Goal: Use online tool/utility: Utilize a website feature to perform a specific function

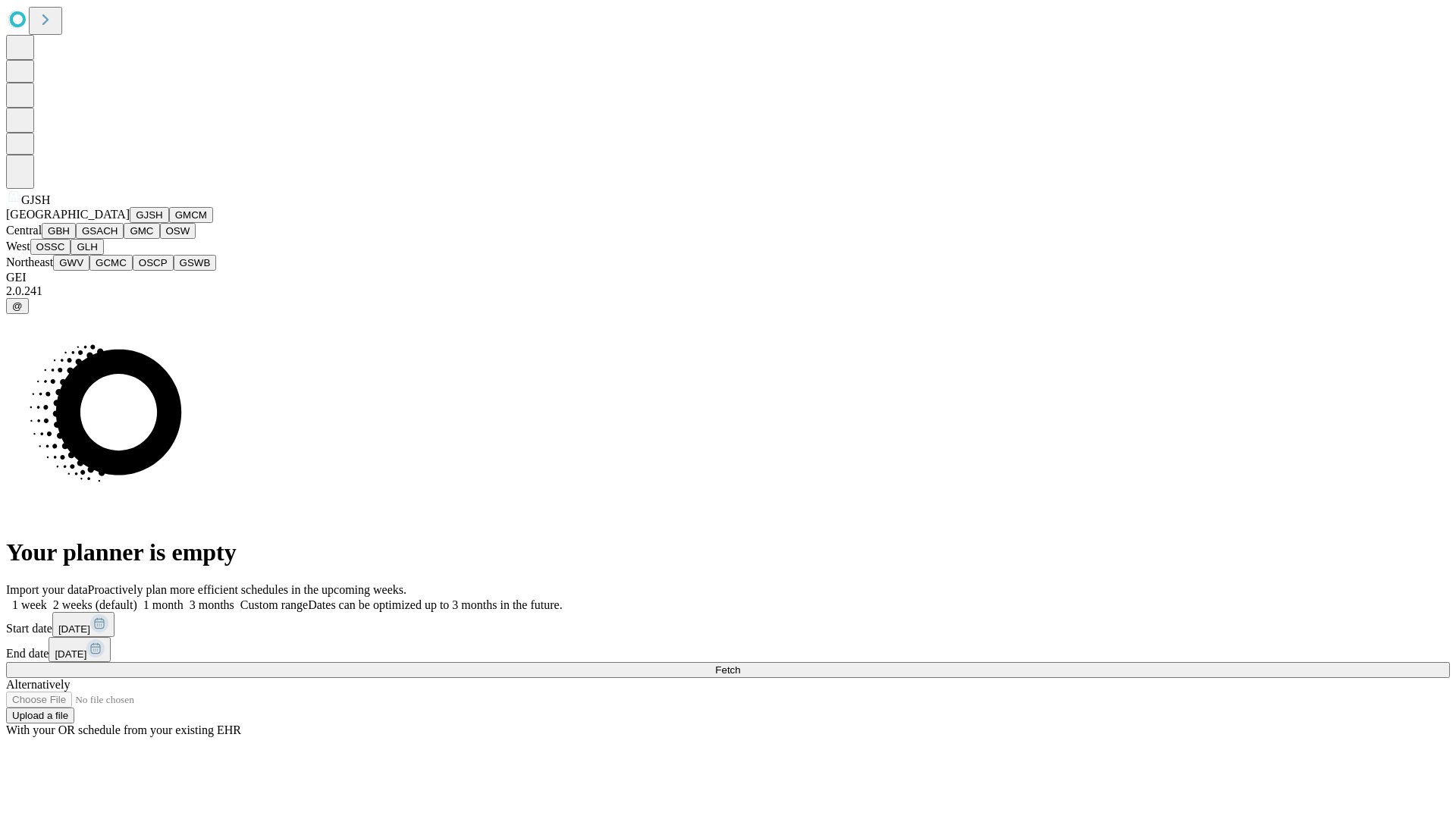
click at [129, 223] on button "GJSH" at bounding box center [149, 215] width 39 height 16
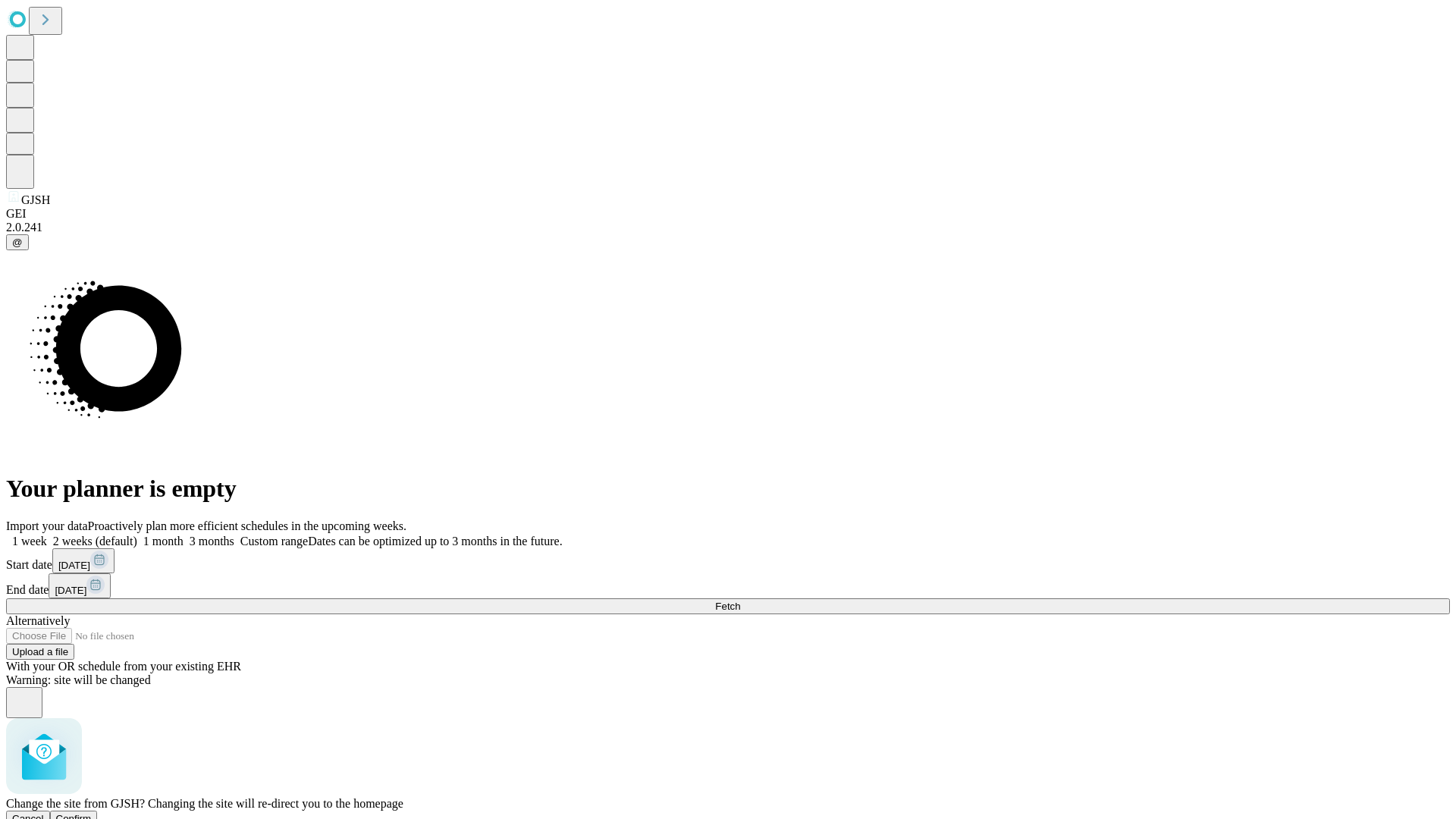
click at [92, 813] on span "Confirm" at bounding box center [73, 818] width 36 height 11
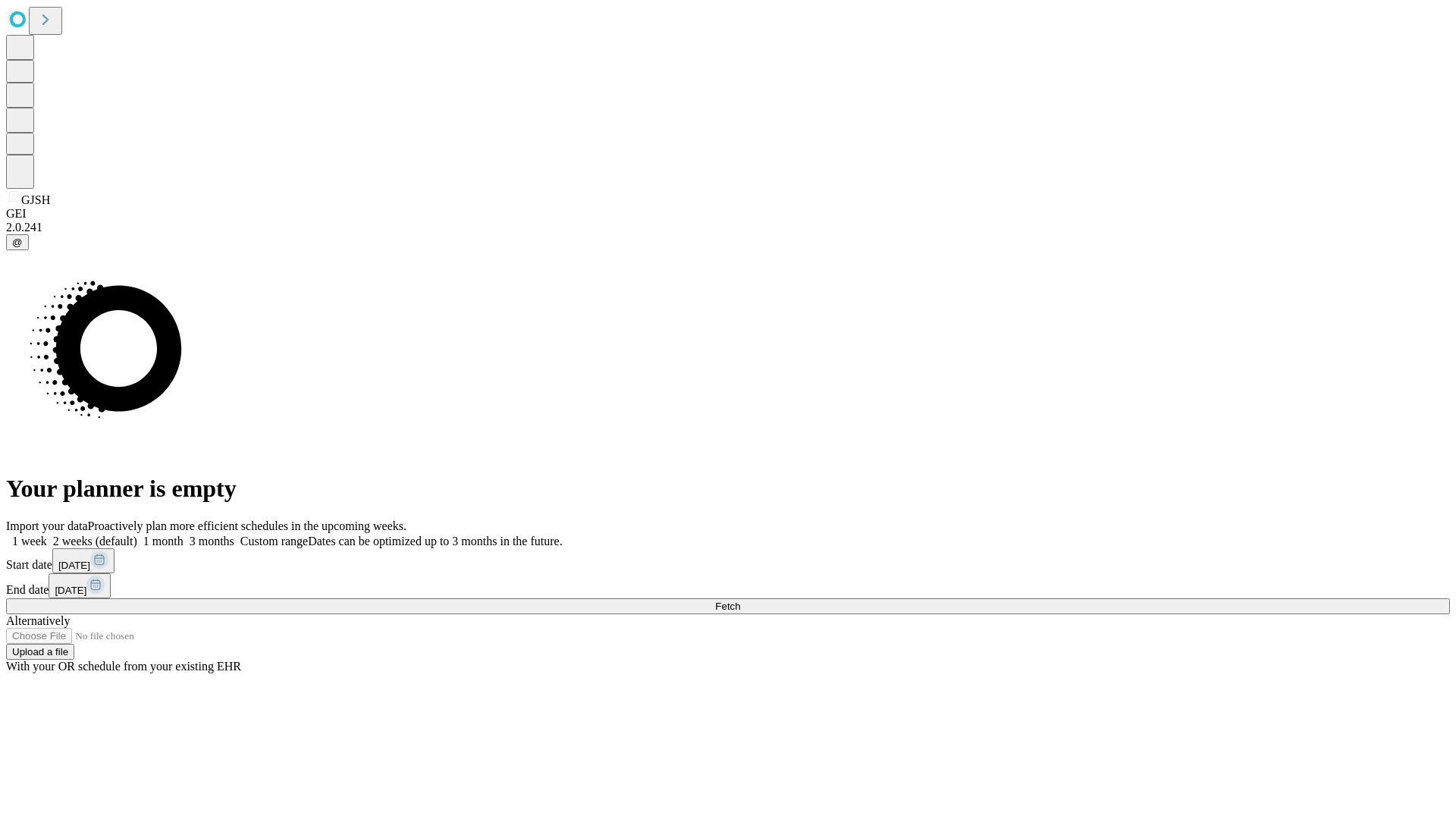
click at [137, 535] on label "2 weeks (default)" at bounding box center [92, 541] width 90 height 13
click at [740, 600] on span "Fetch" at bounding box center [728, 606] width 25 height 11
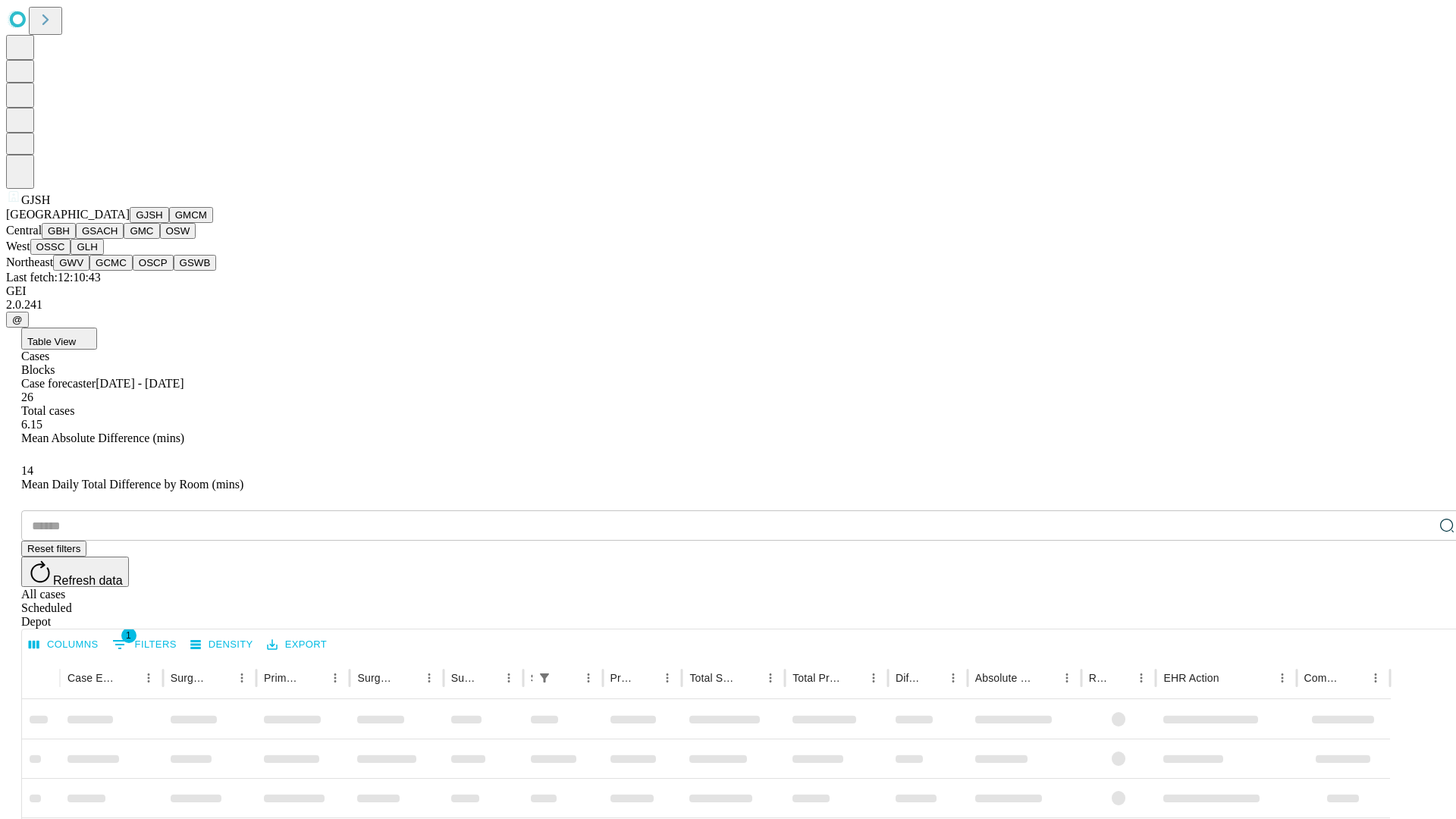
click at [169, 223] on button "GMCM" at bounding box center [191, 215] width 44 height 16
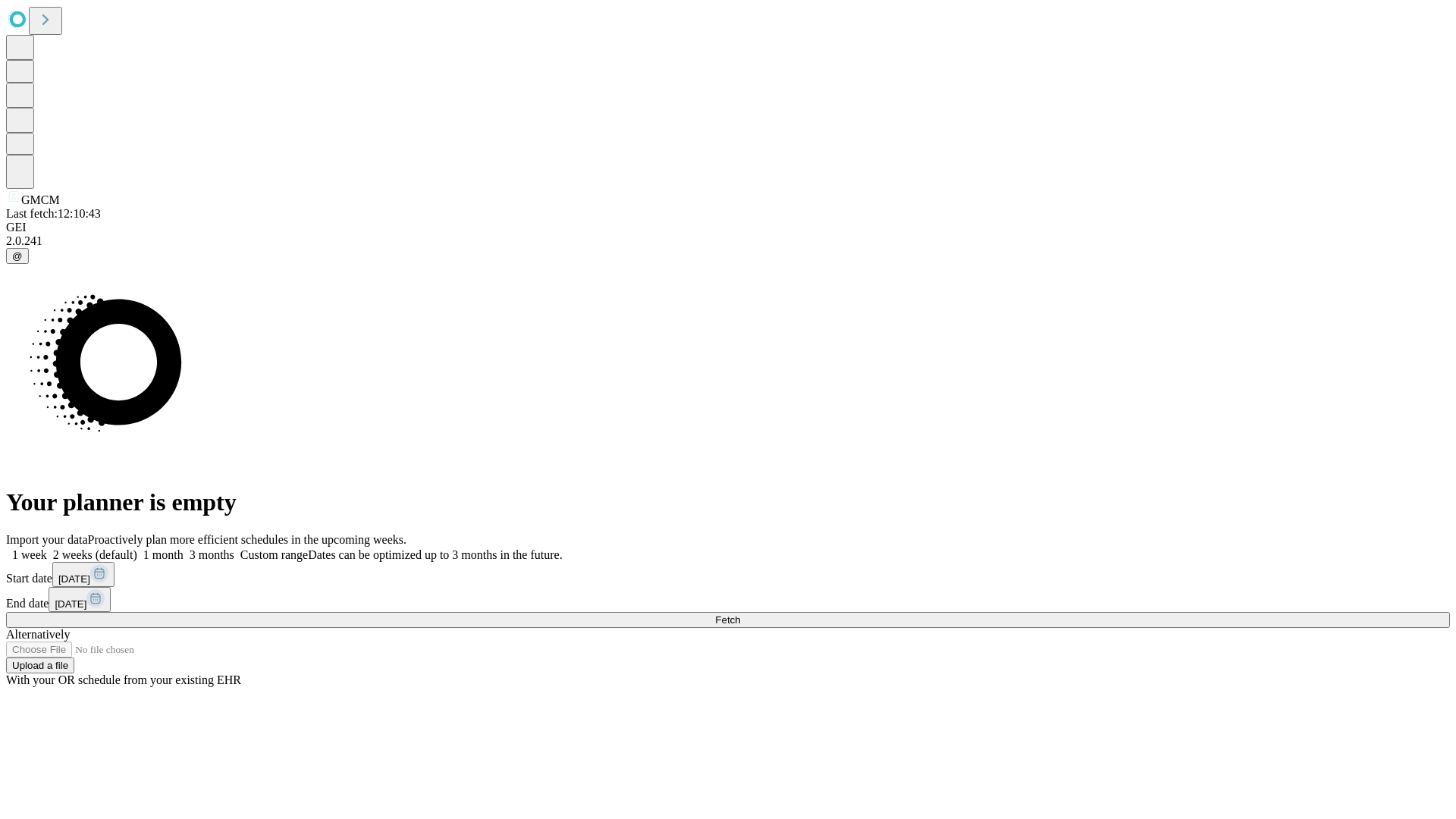
click at [137, 548] on label "2 weeks (default)" at bounding box center [92, 555] width 90 height 13
click at [740, 614] on span "Fetch" at bounding box center [728, 619] width 25 height 11
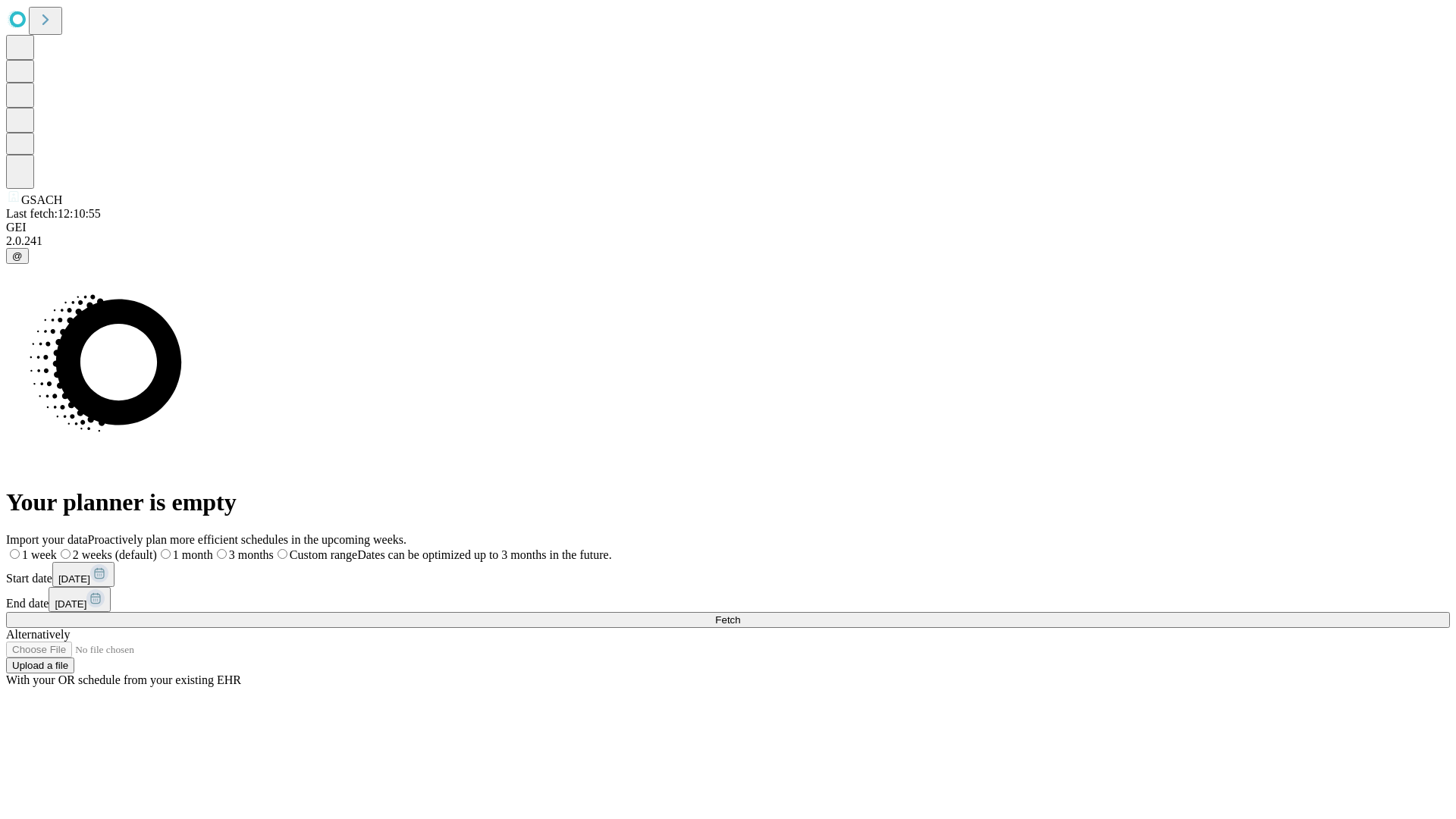
click at [157, 548] on label "2 weeks (default)" at bounding box center [106, 555] width 100 height 13
click at [740, 614] on span "Fetch" at bounding box center [728, 619] width 25 height 11
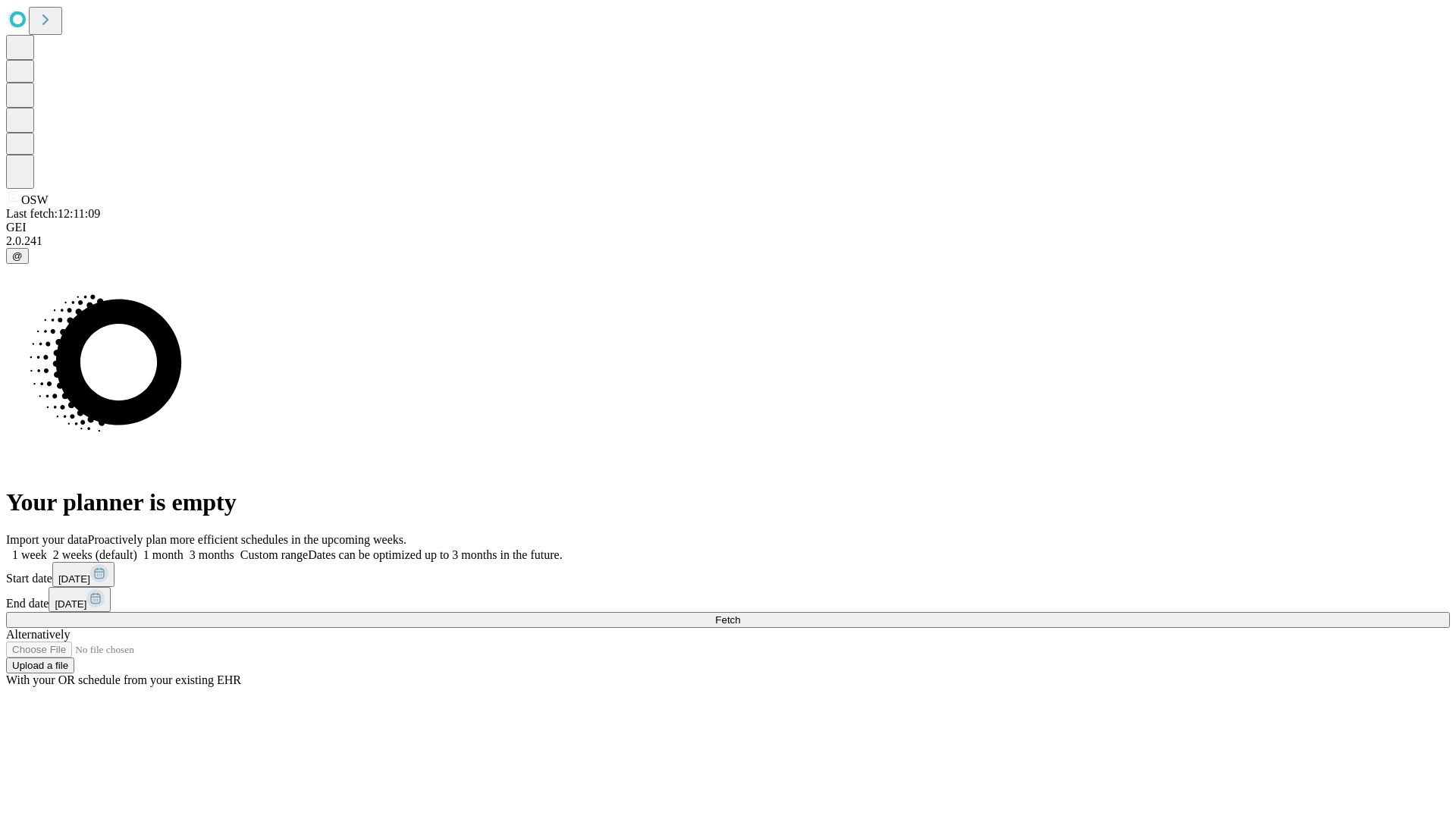
click at [740, 614] on span "Fetch" at bounding box center [728, 619] width 25 height 11
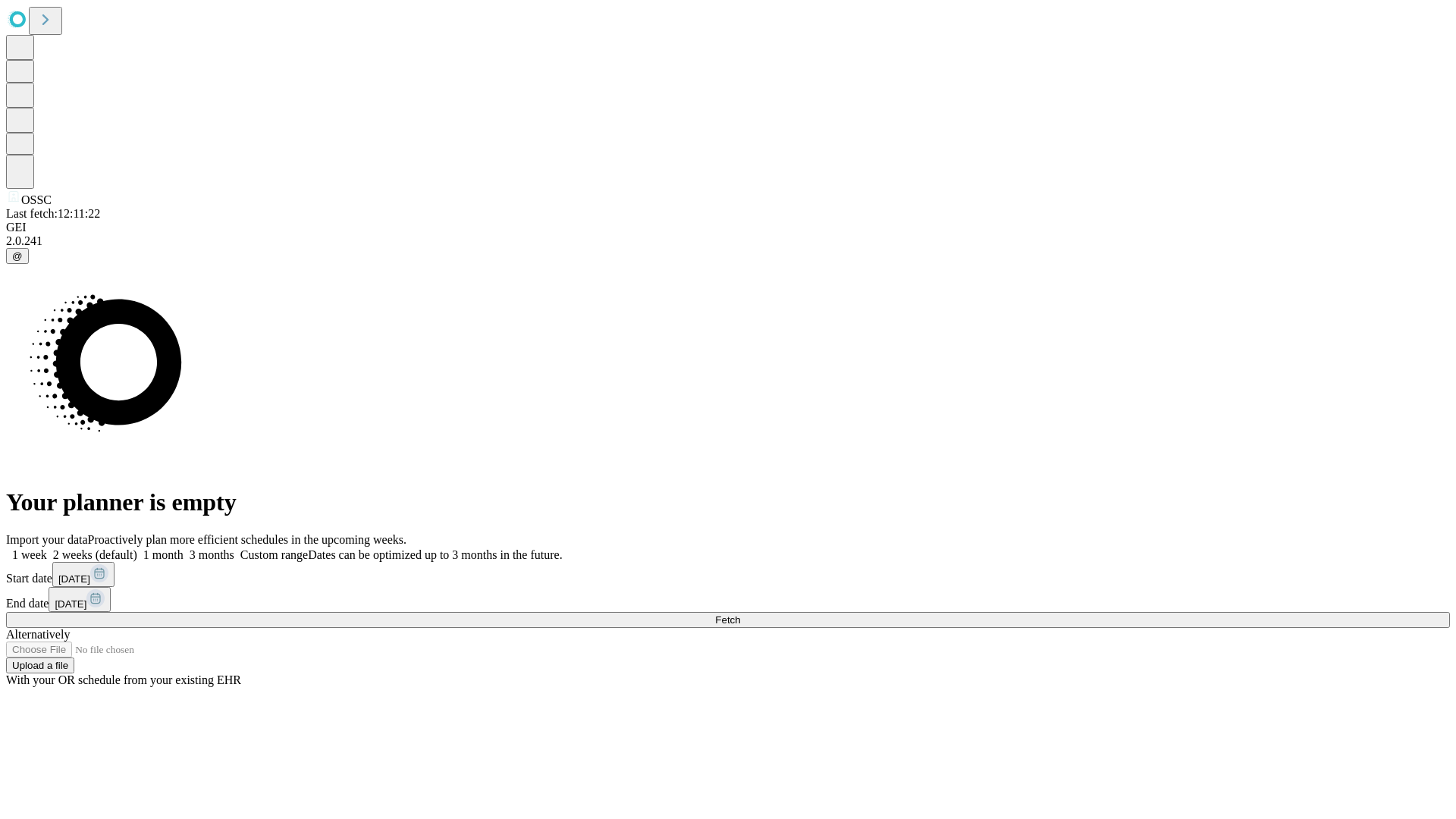
click at [740, 614] on span "Fetch" at bounding box center [728, 619] width 25 height 11
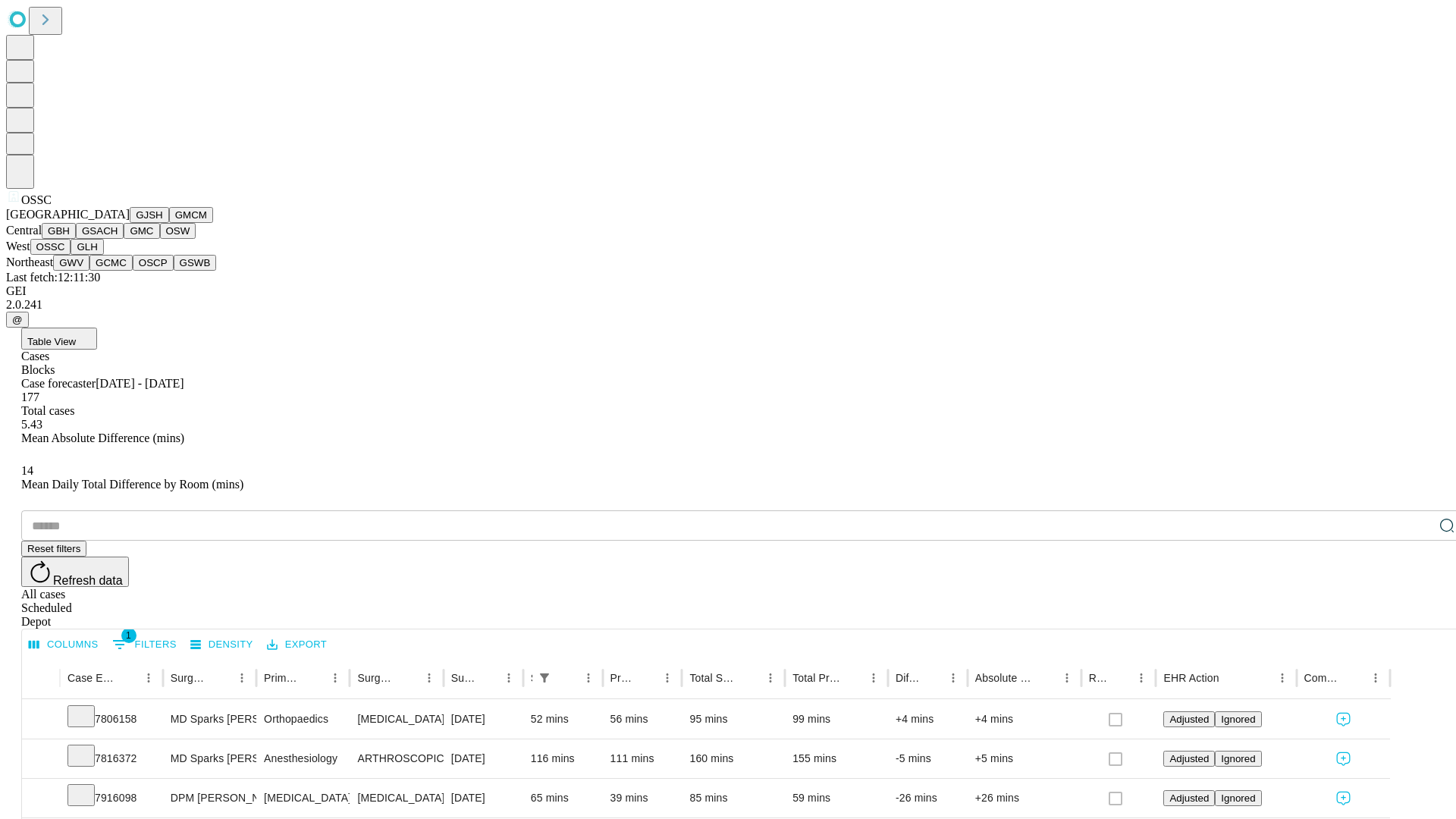
click at [103, 255] on button "GLH" at bounding box center [86, 247] width 33 height 16
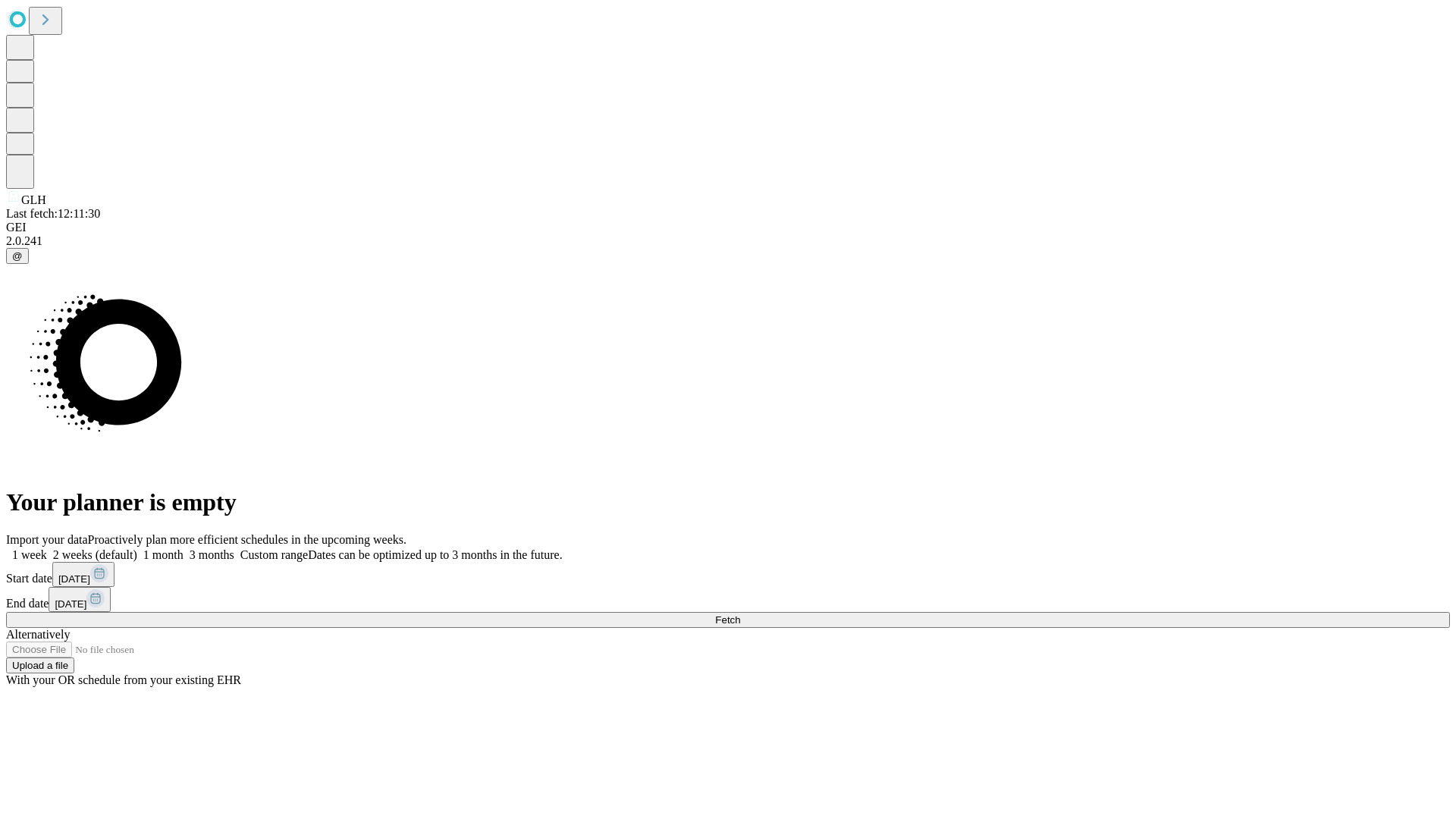
click at [137, 548] on label "2 weeks (default)" at bounding box center [92, 555] width 90 height 13
click at [740, 614] on span "Fetch" at bounding box center [728, 619] width 25 height 11
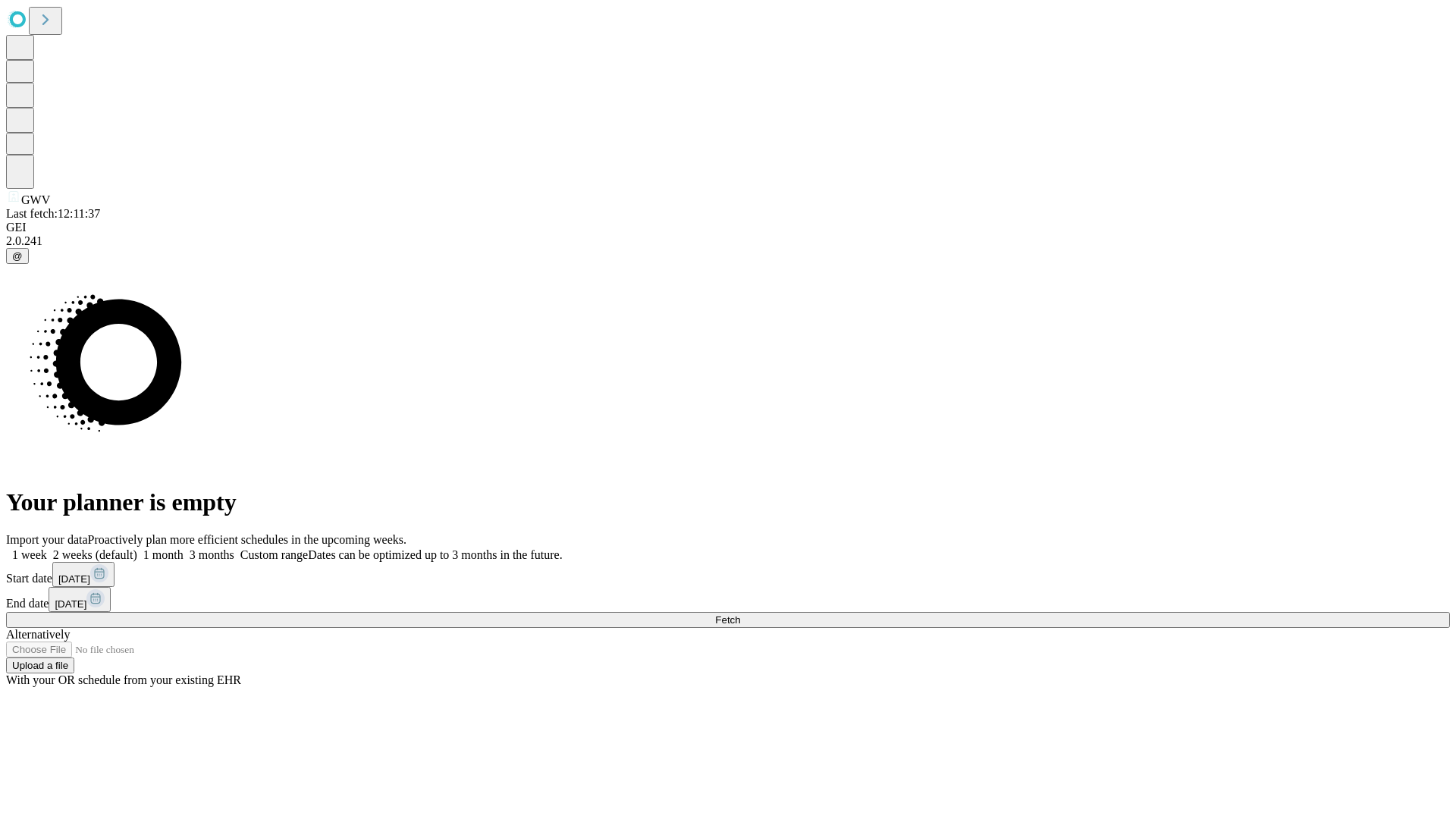
click at [137, 548] on label "2 weeks (default)" at bounding box center [92, 555] width 90 height 13
click at [740, 614] on span "Fetch" at bounding box center [728, 619] width 25 height 11
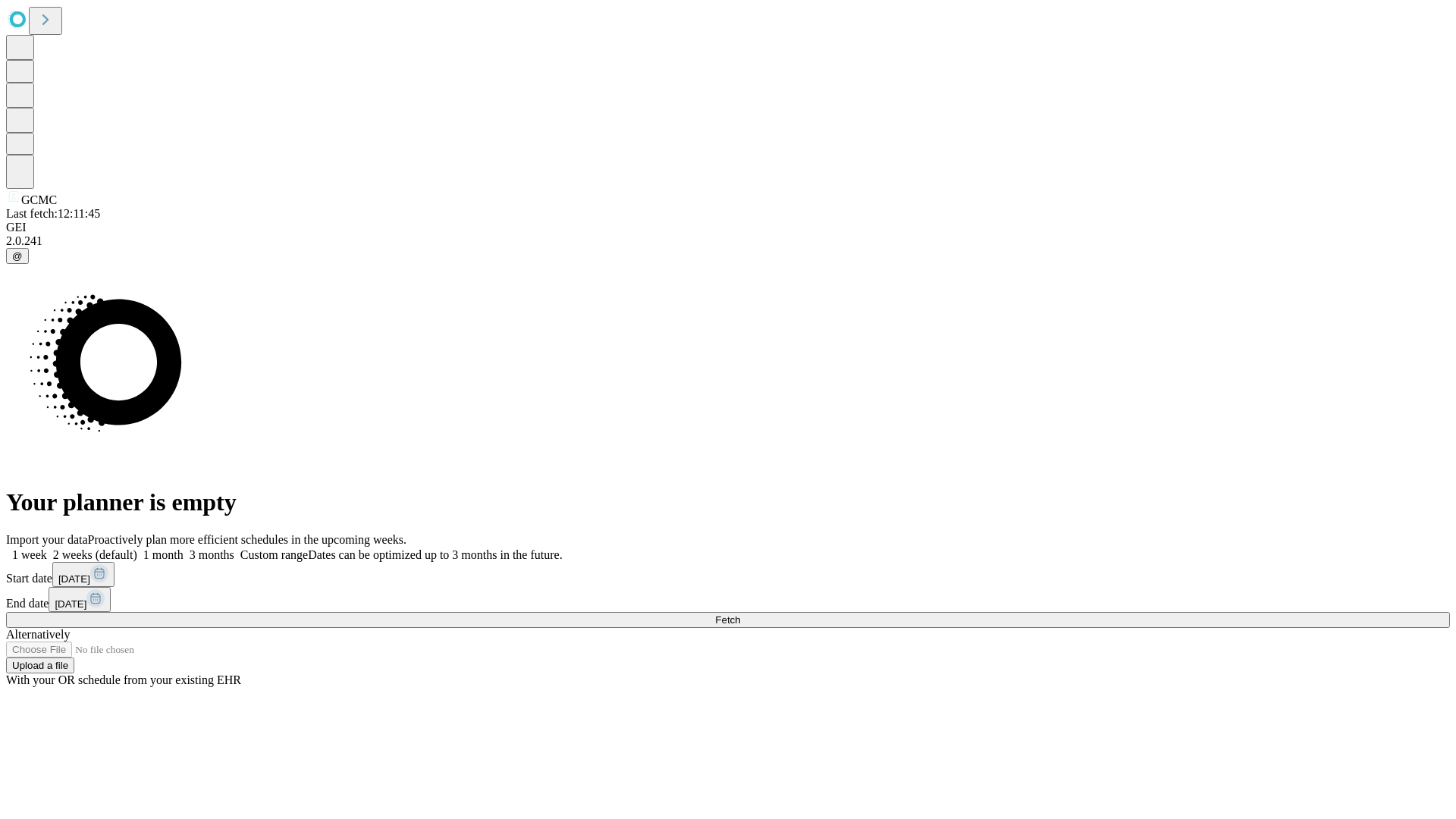
click at [137, 548] on label "2 weeks (default)" at bounding box center [92, 555] width 90 height 13
click at [740, 614] on span "Fetch" at bounding box center [728, 619] width 25 height 11
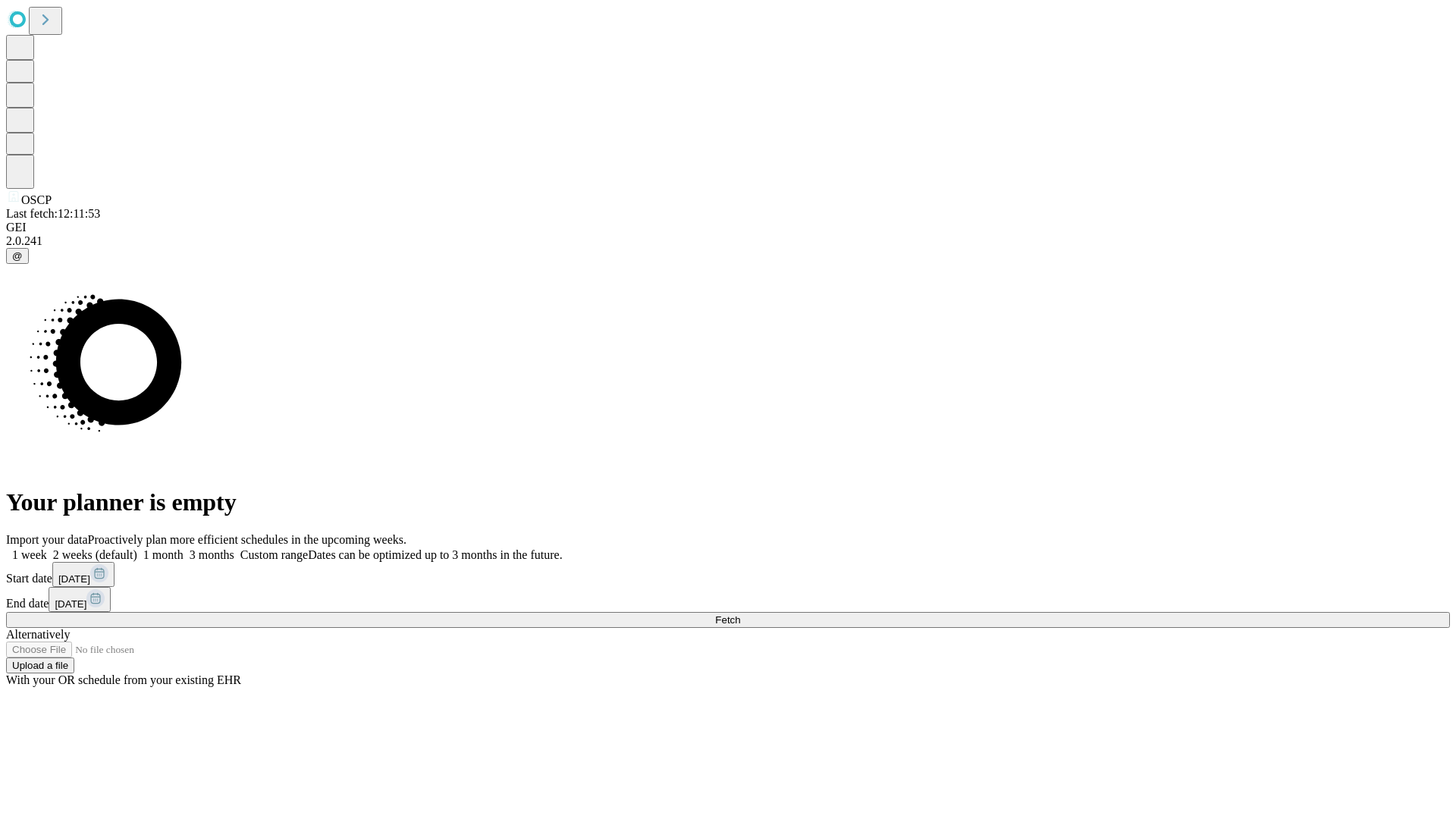
click at [137, 548] on label "2 weeks (default)" at bounding box center [92, 555] width 90 height 13
click at [740, 614] on span "Fetch" at bounding box center [728, 619] width 25 height 11
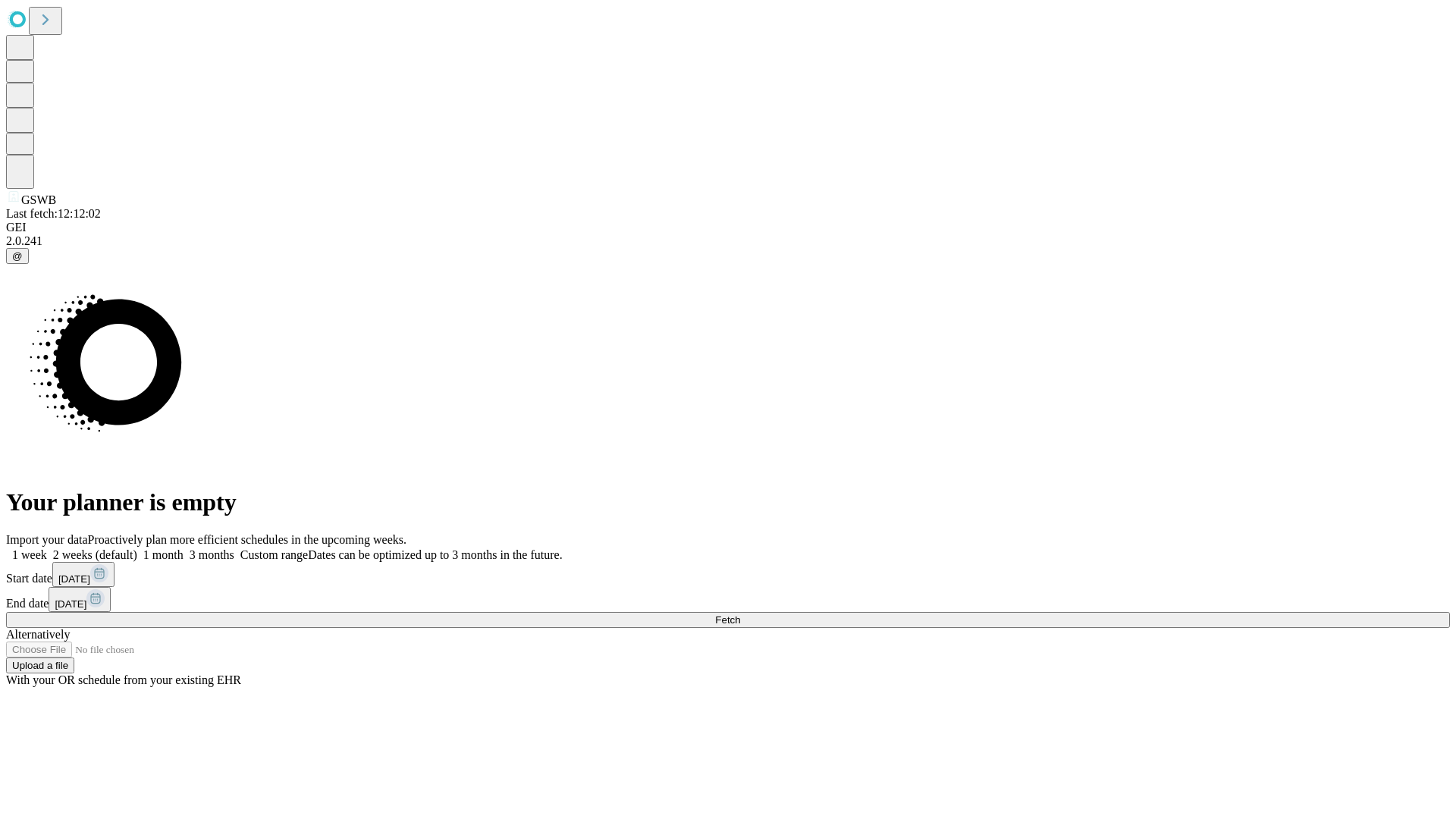
click at [137, 548] on label "2 weeks (default)" at bounding box center [92, 555] width 90 height 13
click at [740, 614] on span "Fetch" at bounding box center [728, 619] width 25 height 11
